Goal: Task Accomplishment & Management: Manage account settings

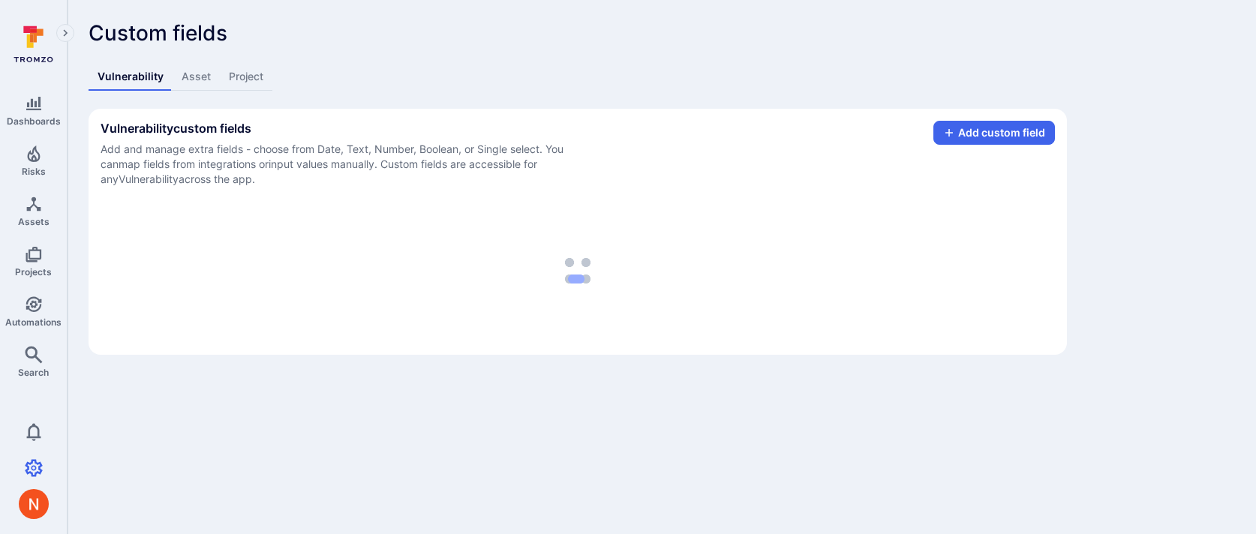
click at [198, 77] on link "Asset" at bounding box center [196, 77] width 47 height 28
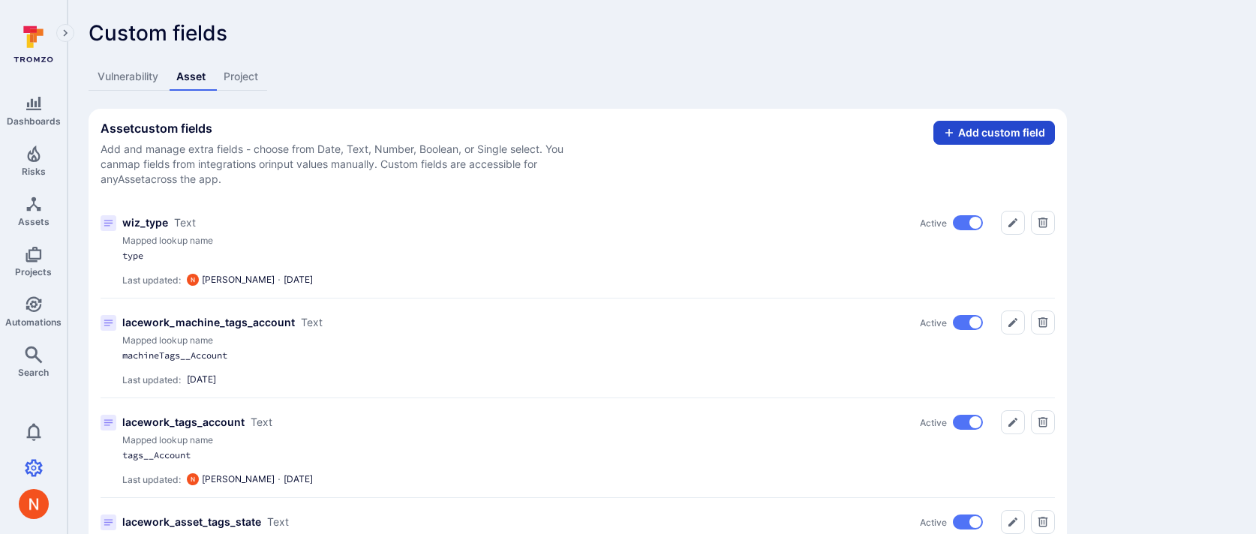
click at [993, 140] on button "Add custom field" at bounding box center [995, 133] width 122 height 24
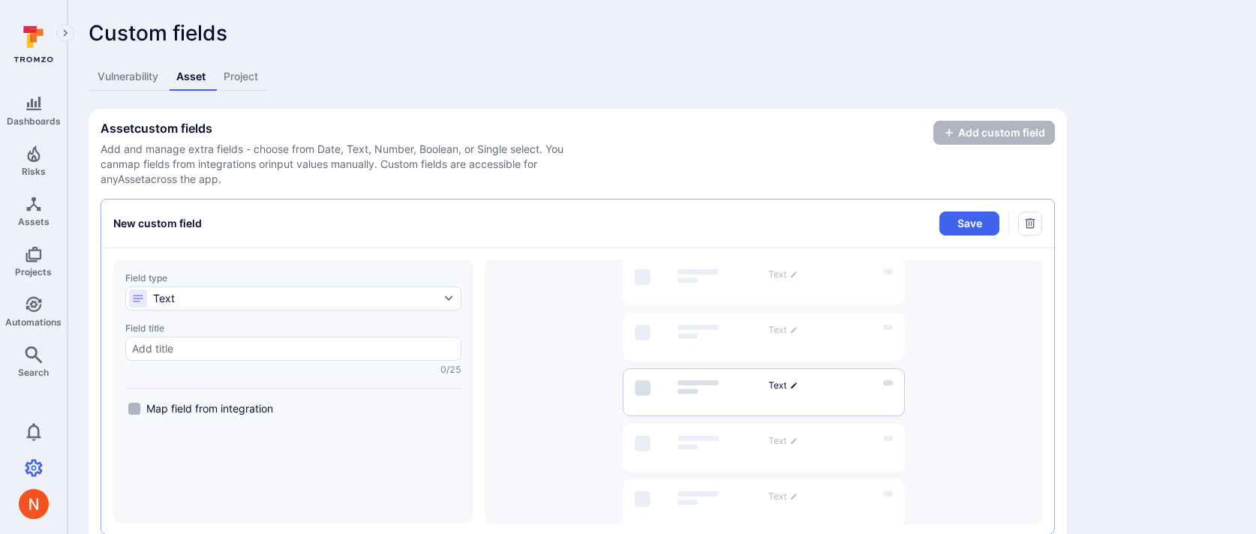
click at [250, 407] on span "Map field from integration" at bounding box center [209, 409] width 127 height 15
click at [140, 407] on input "Map field from integration" at bounding box center [134, 409] width 12 height 12
checkbox input "true"
click at [267, 357] on div at bounding box center [293, 349] width 336 height 24
click at [267, 357] on input "Field title 0/25" at bounding box center [293, 349] width 323 height 15
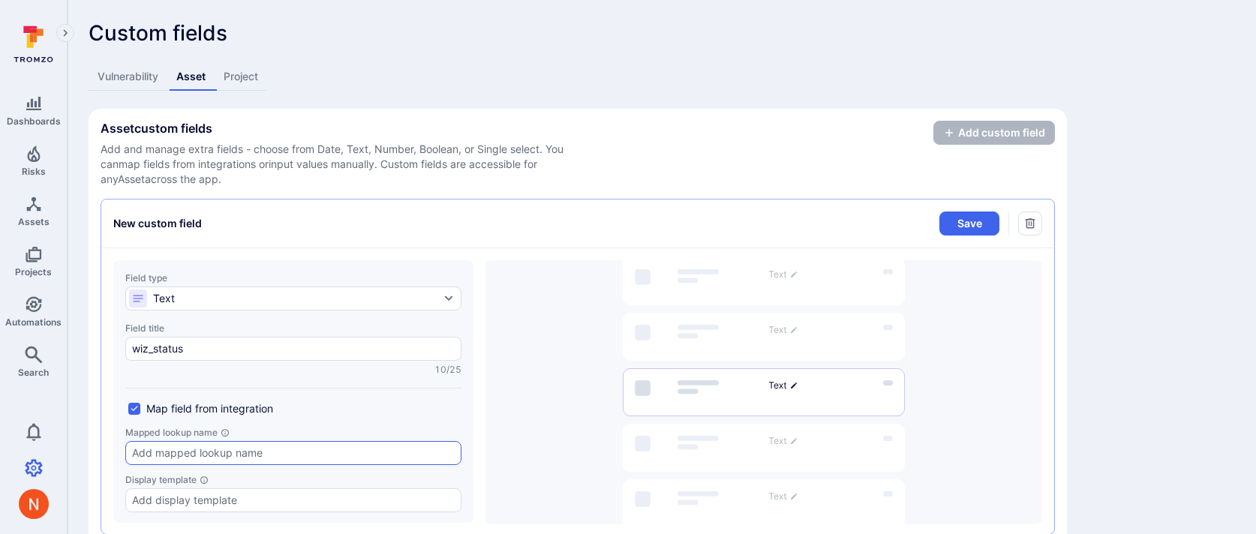
type input "wiz_status"
click at [261, 449] on input "Mapped lookup name" at bounding box center [293, 453] width 323 height 15
type input "properties__status"
click at [949, 215] on button "Save" at bounding box center [970, 224] width 60 height 24
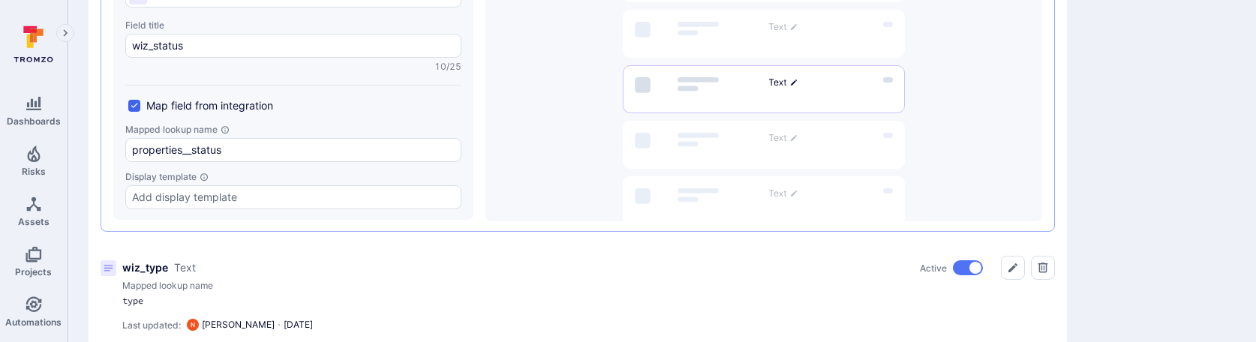
scroll to position [44, 0]
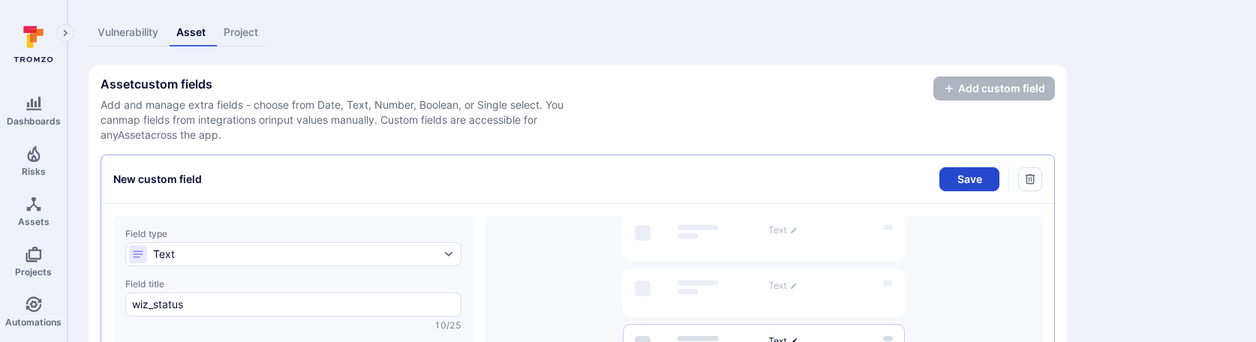
click at [980, 180] on button "Save" at bounding box center [970, 179] width 60 height 24
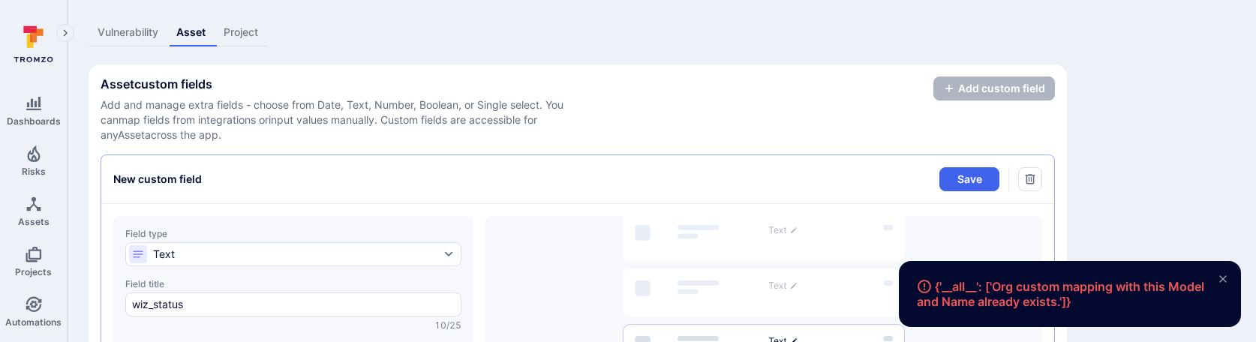
click at [459, 92] on div "Asset custom fields Add and manage extra fields - choose from Date, Text, Numbe…" at bounding box center [341, 110] width 480 height 66
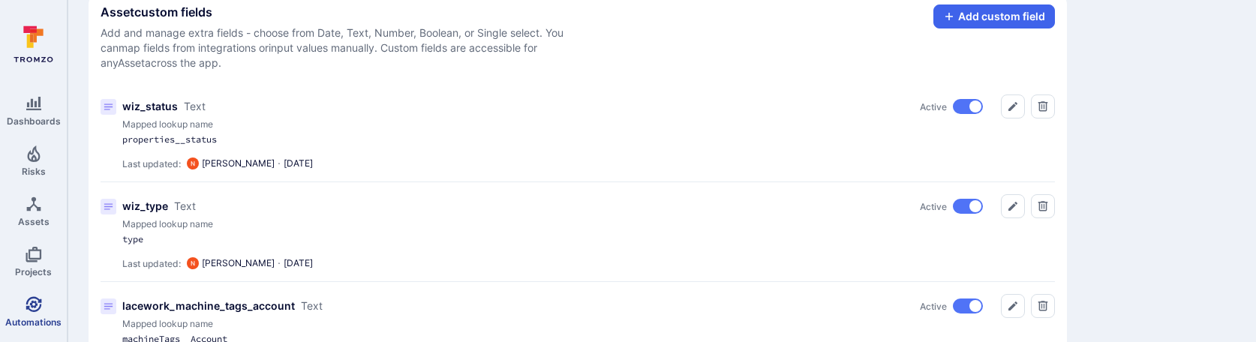
scroll to position [148, 0]
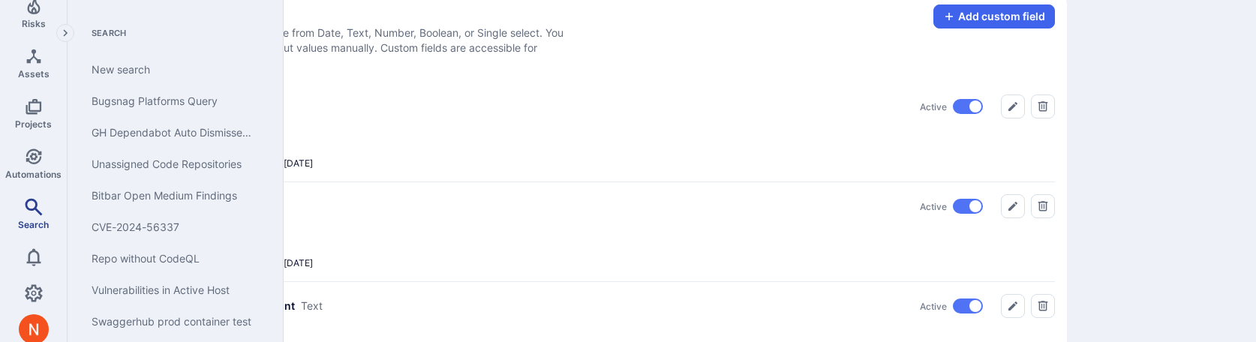
click at [37, 208] on icon "Search" at bounding box center [33, 206] width 17 height 17
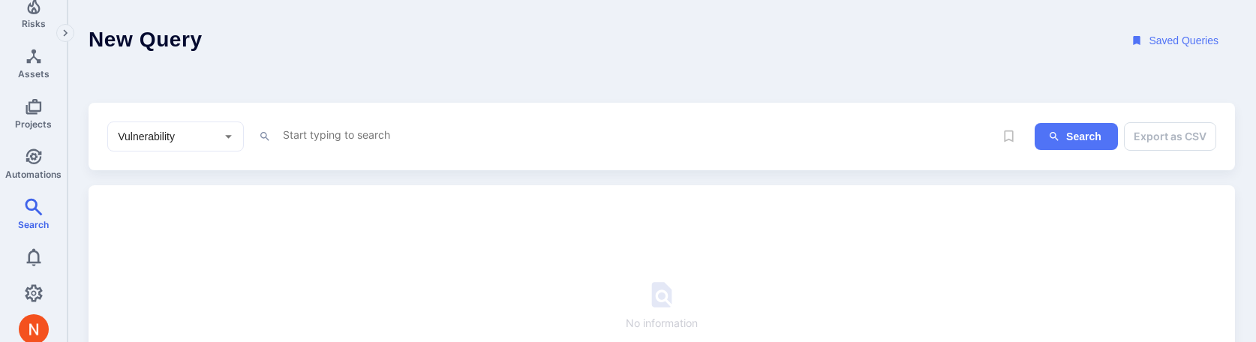
click at [186, 124] on div "Vulnerability ​" at bounding box center [175, 137] width 137 height 30
click at [25, 57] on icon "Assets" at bounding box center [34, 56] width 18 height 18
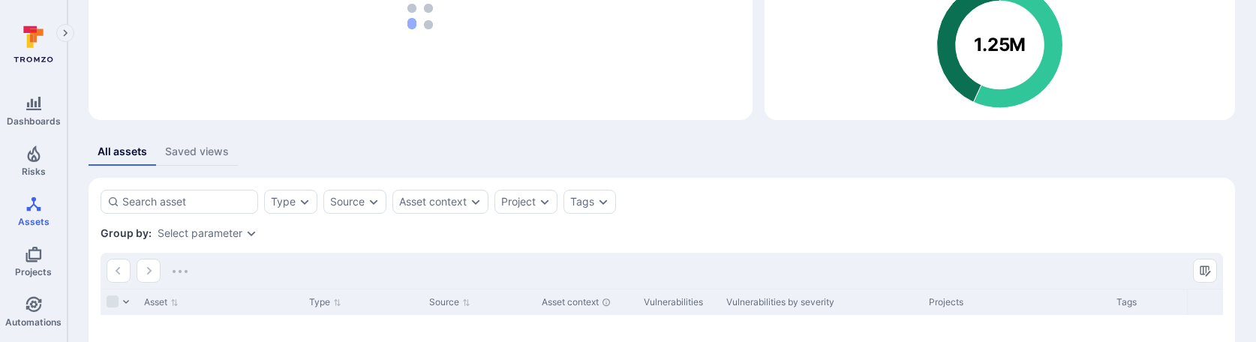
scroll to position [257, 0]
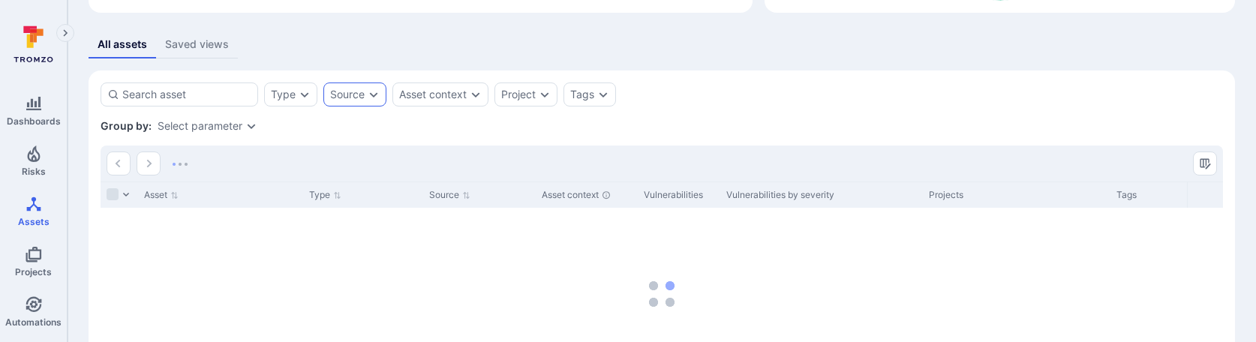
click at [348, 90] on div "Source" at bounding box center [347, 95] width 35 height 12
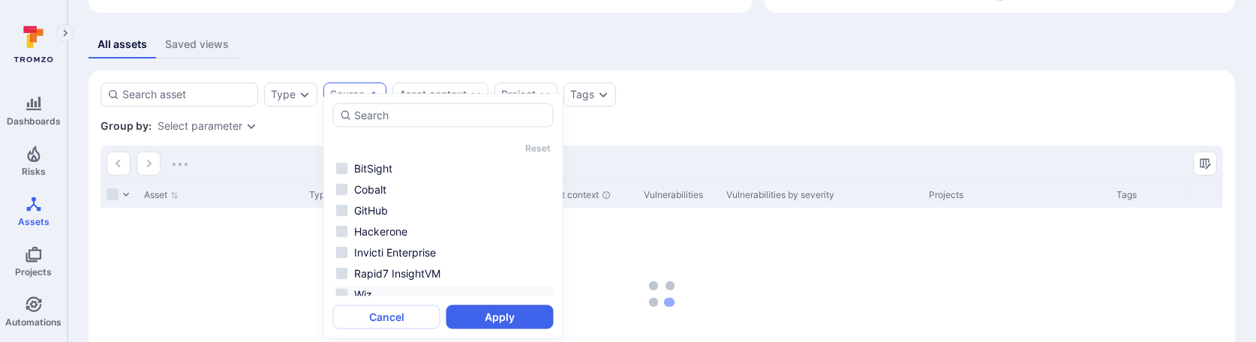
click at [387, 286] on li "Wiz" at bounding box center [443, 295] width 221 height 18
click at [497, 317] on button "Apply" at bounding box center [500, 317] width 107 height 24
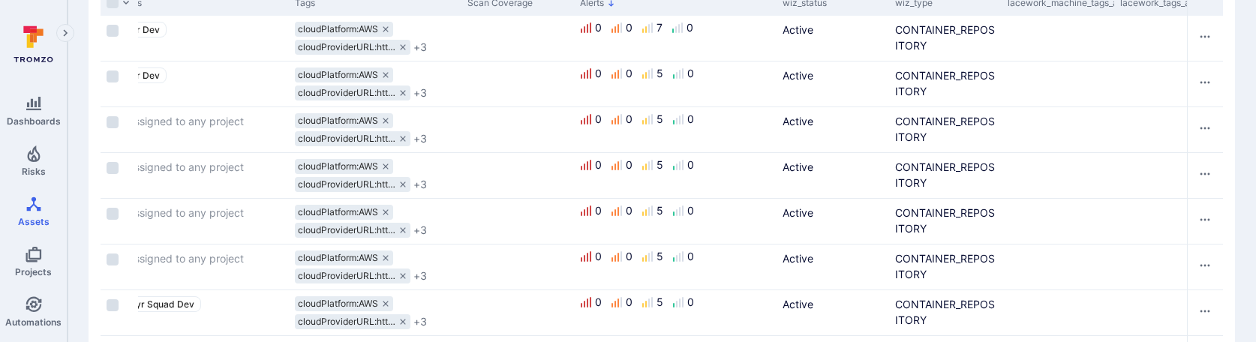
scroll to position [516, 0]
